Goal: Information Seeking & Learning: Learn about a topic

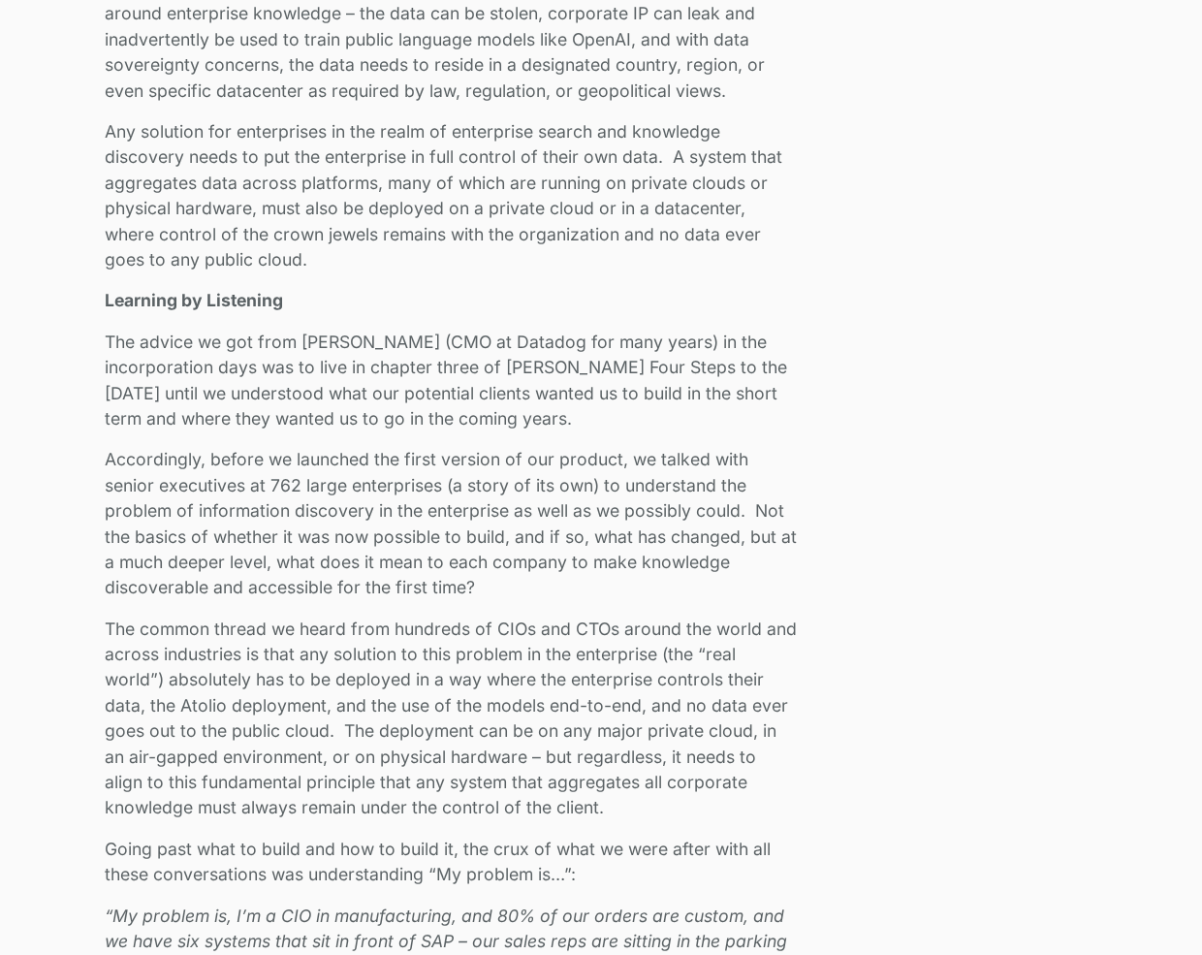
scroll to position [1842, 0]
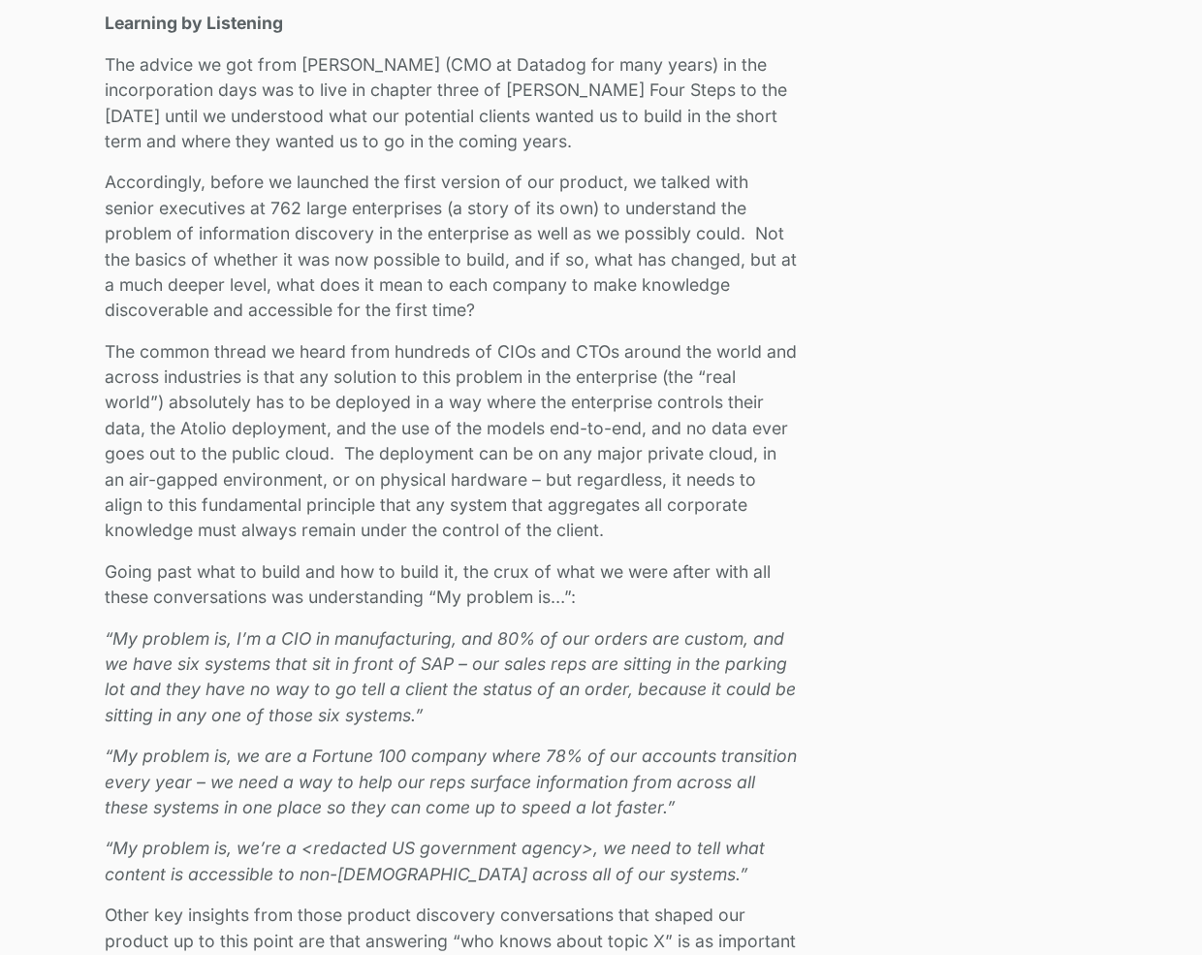
click at [119, 628] on em "“My problem is, I’m a CIO in manufacturing, and 80% of our orders are custom, a…" at bounding box center [450, 676] width 691 height 97
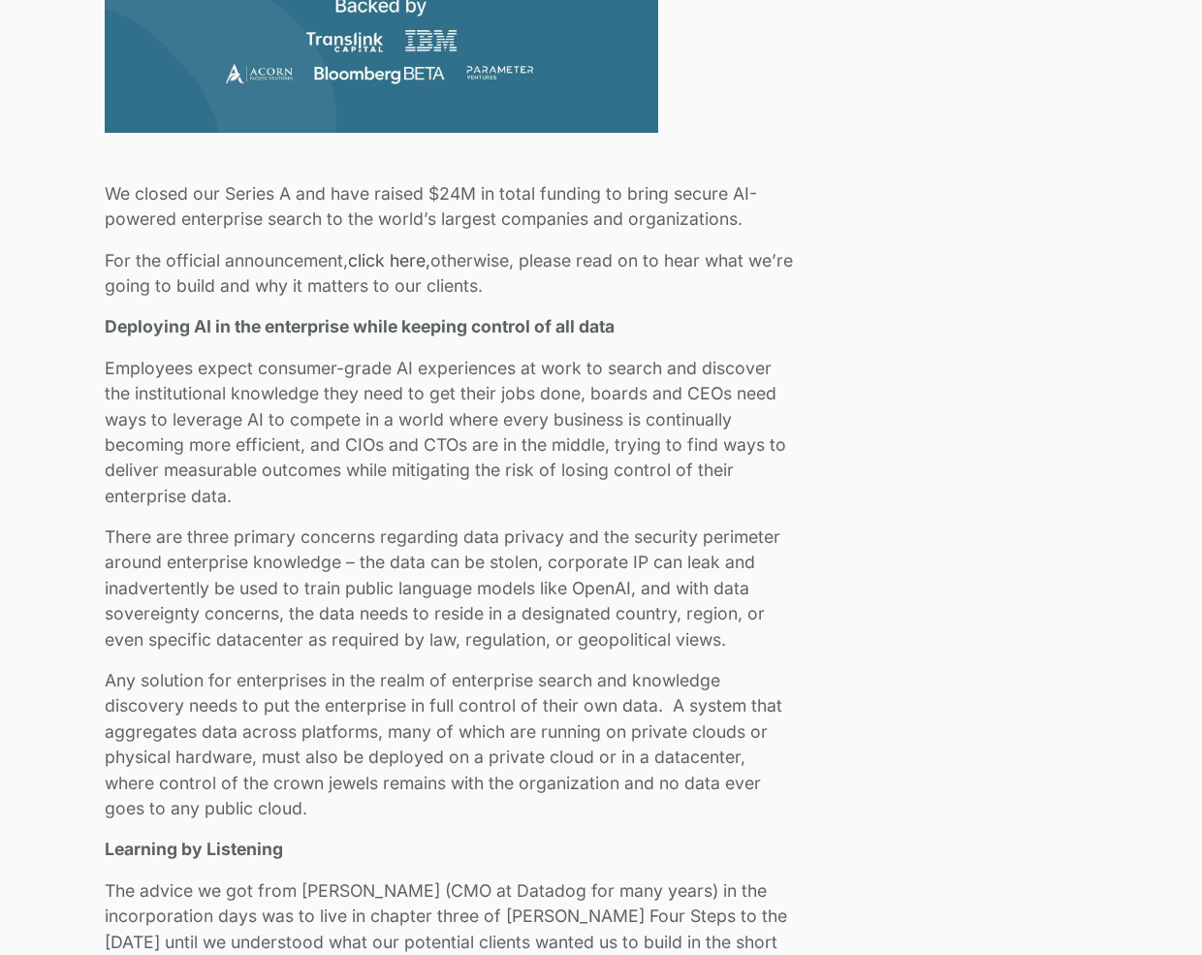
scroll to position [679, 0]
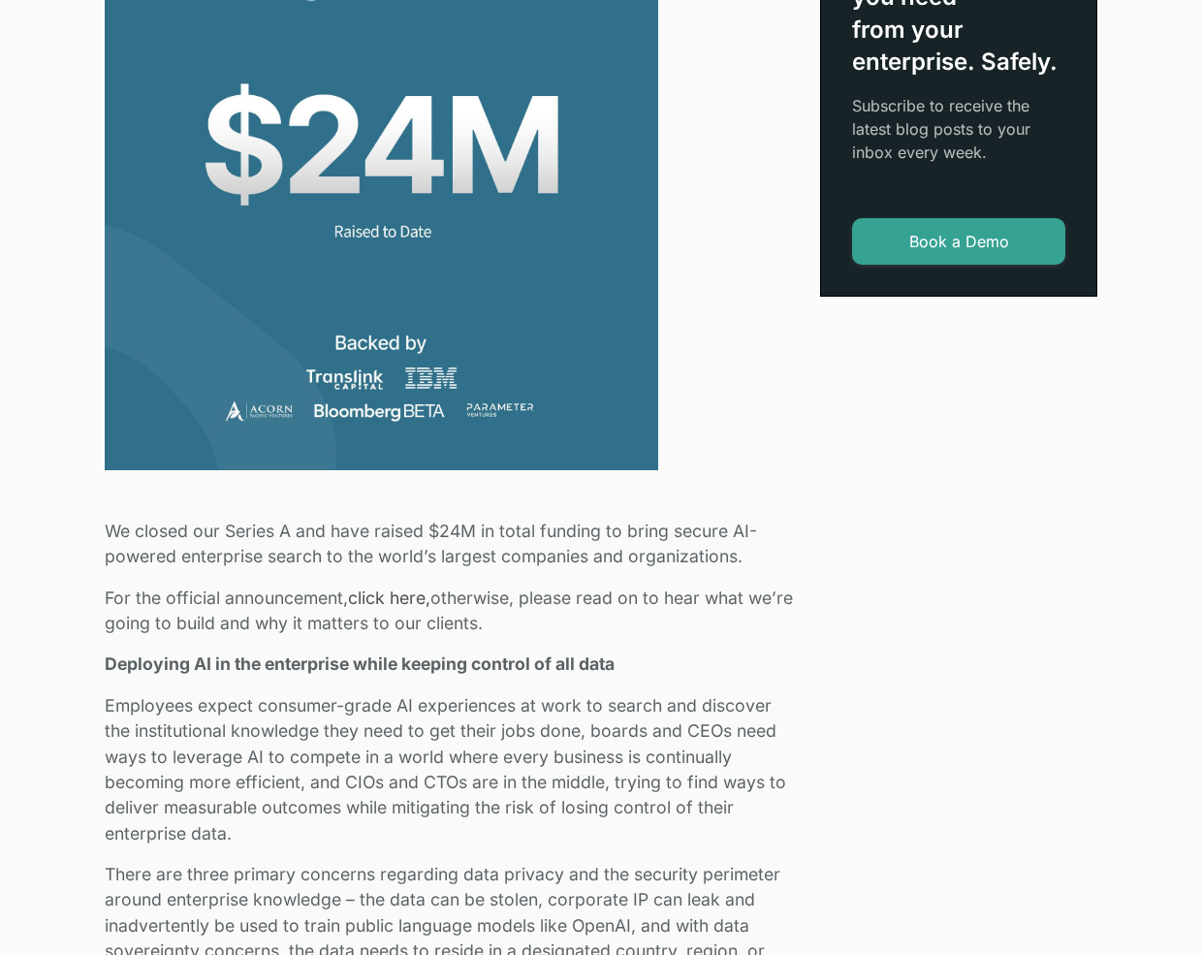
click at [400, 602] on link "click here," at bounding box center [389, 598] width 82 height 20
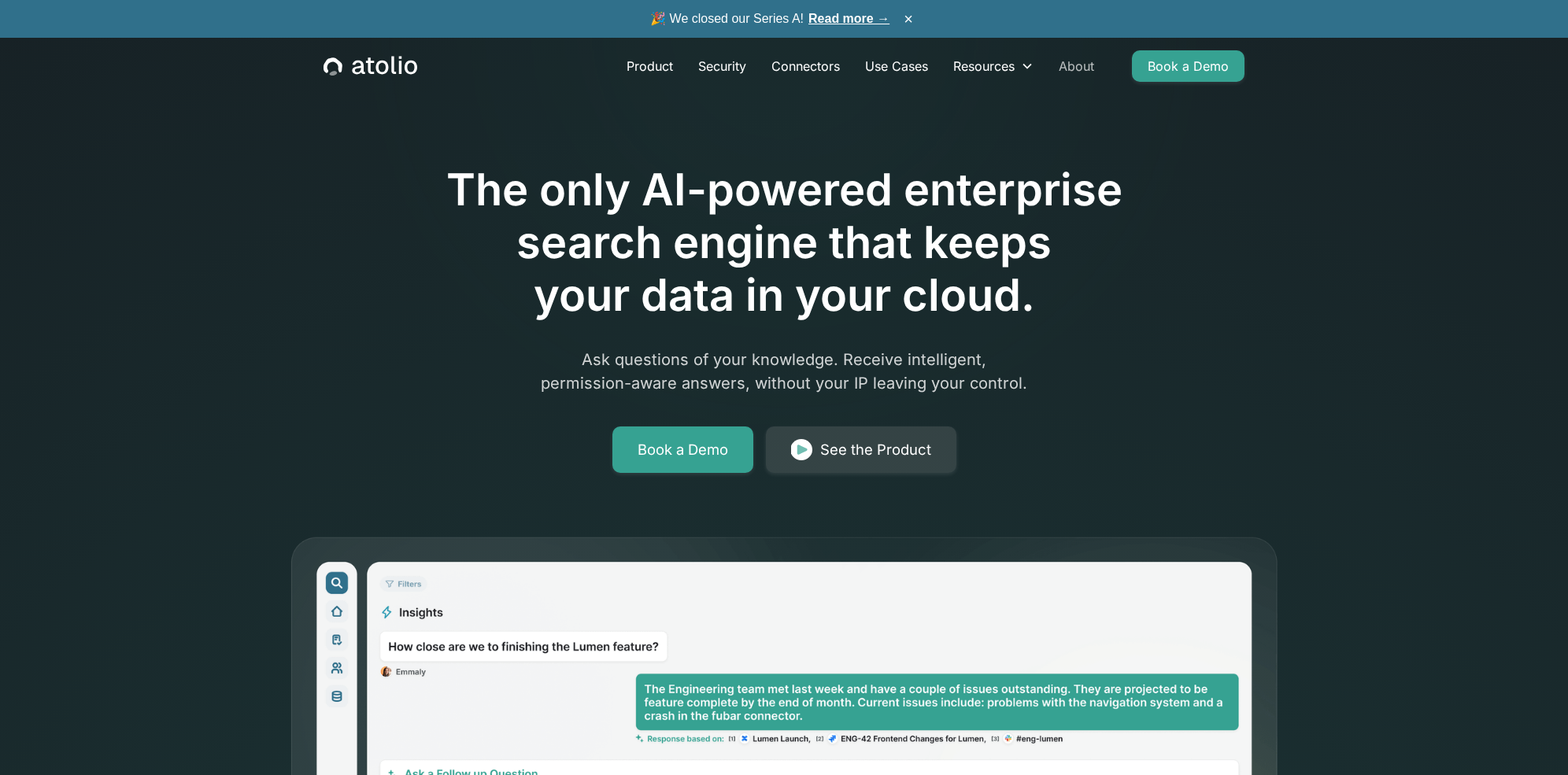
click at [1065, 69] on link "About" at bounding box center [1076, 66] width 61 height 32
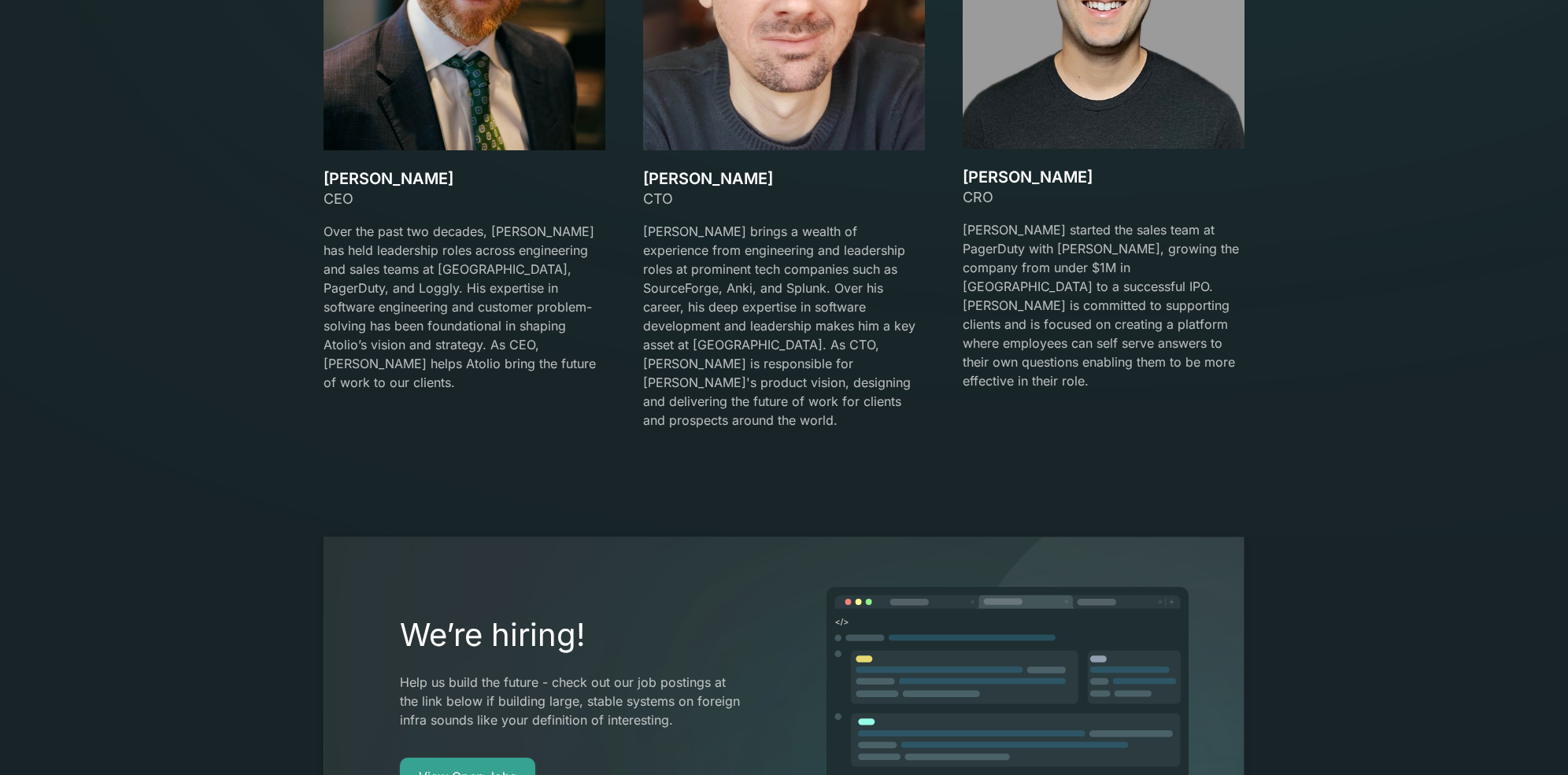
scroll to position [2439, 0]
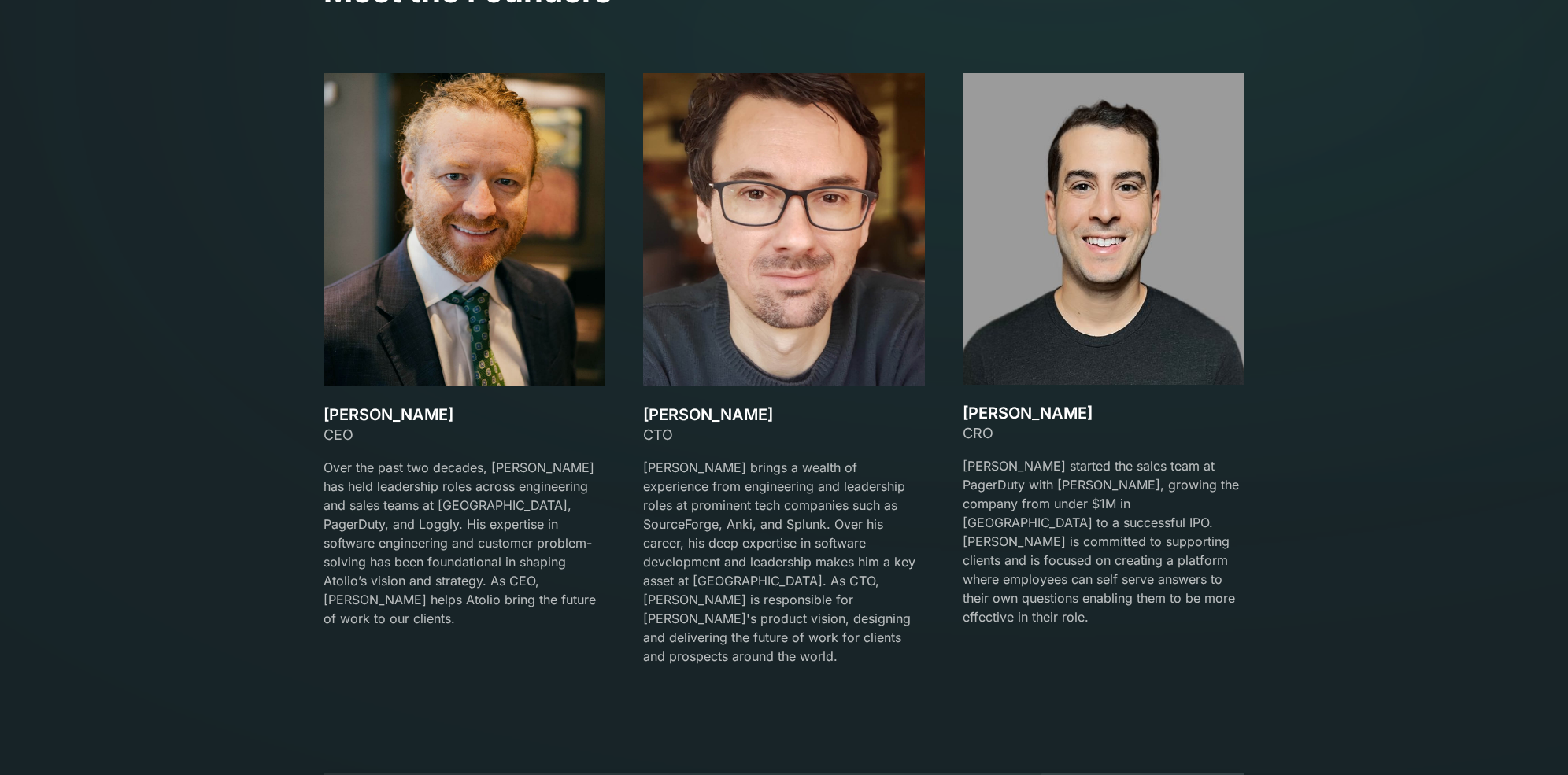
click at [631, 461] on div "[PERSON_NAME] CEO Over the past two decades, [PERSON_NAME] has held leadership …" at bounding box center [784, 378] width 921 height 611
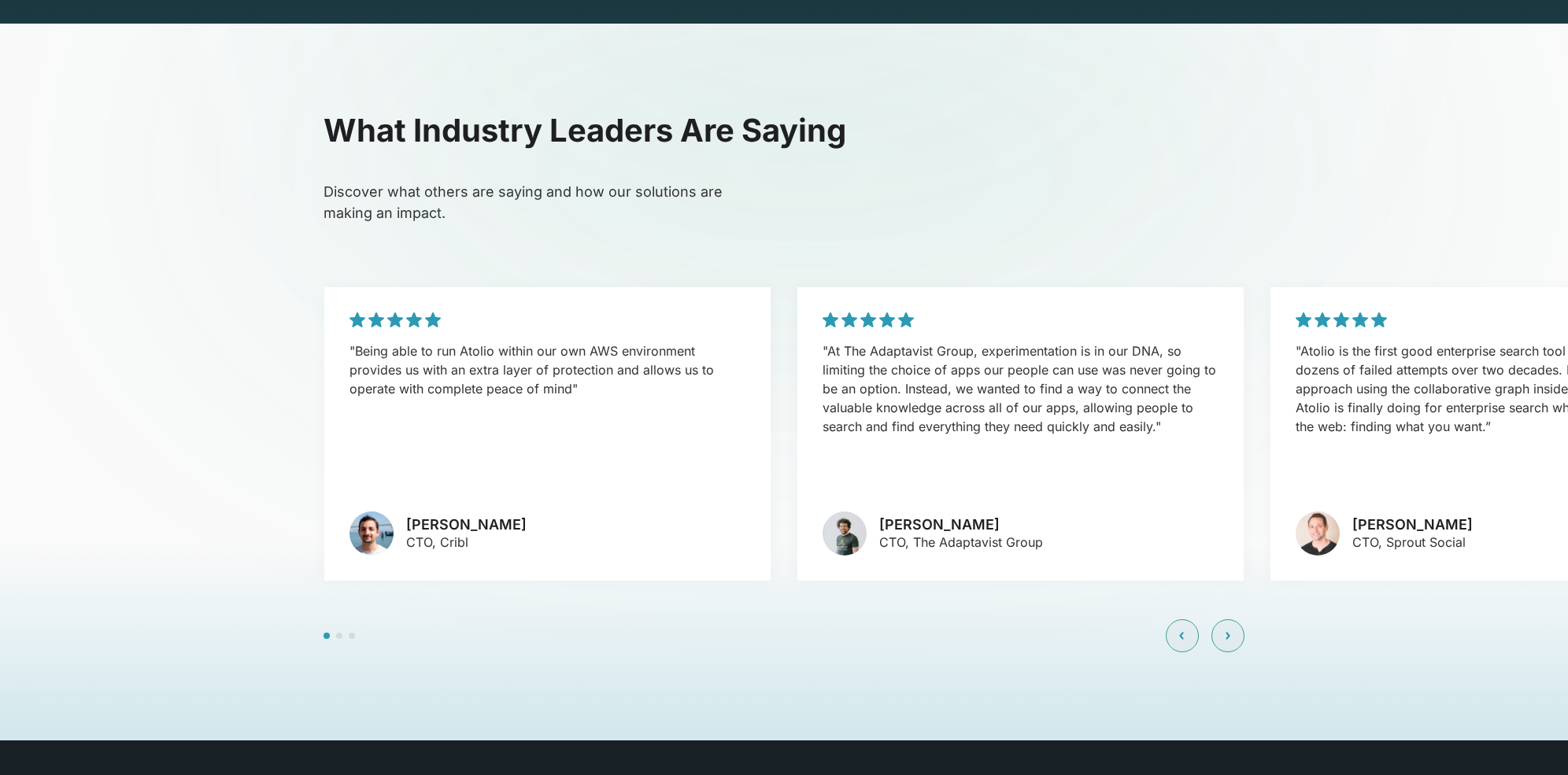
scroll to position [3484, 0]
